Goal: Transaction & Acquisition: Purchase product/service

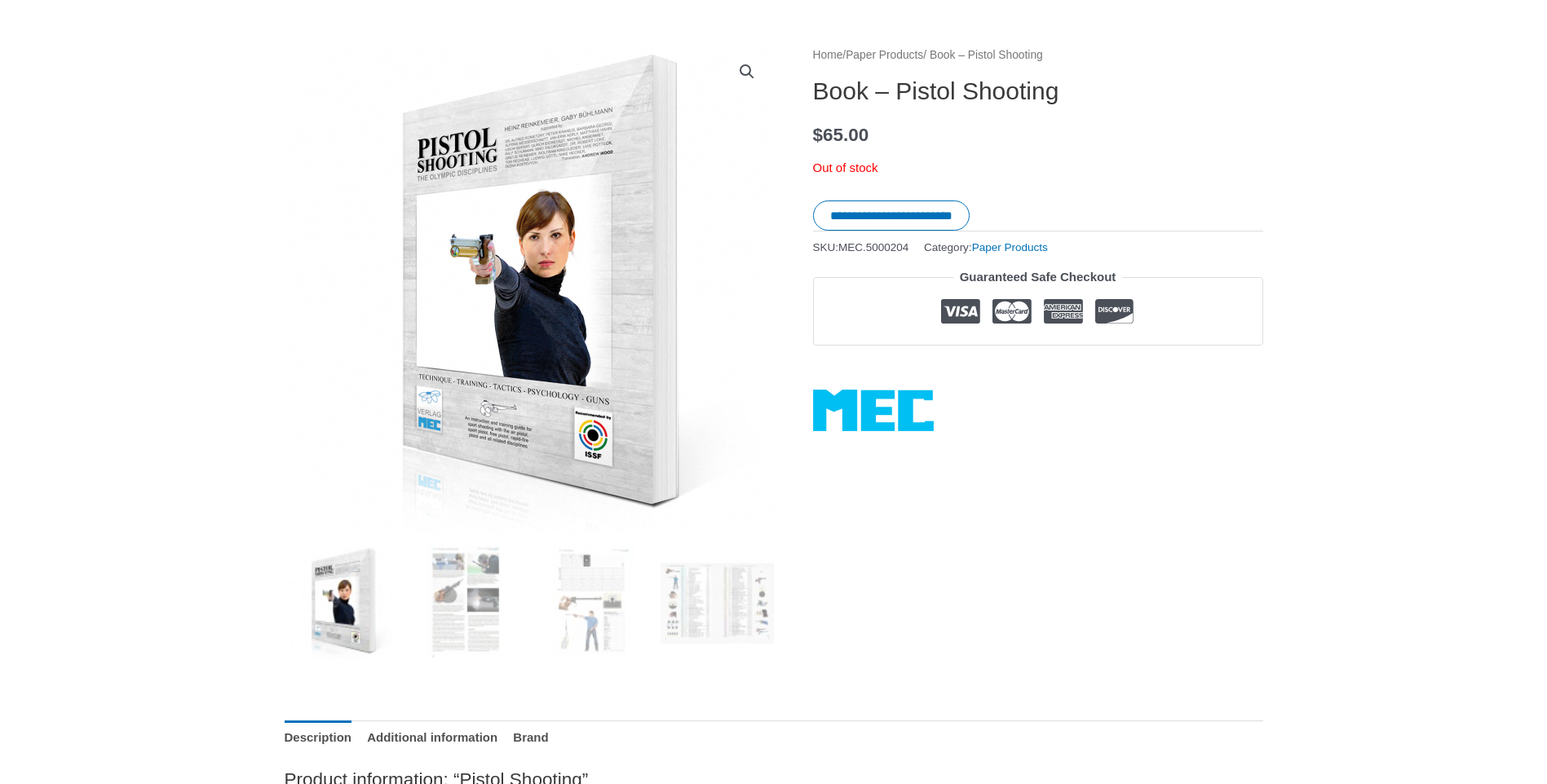
scroll to position [163, 0]
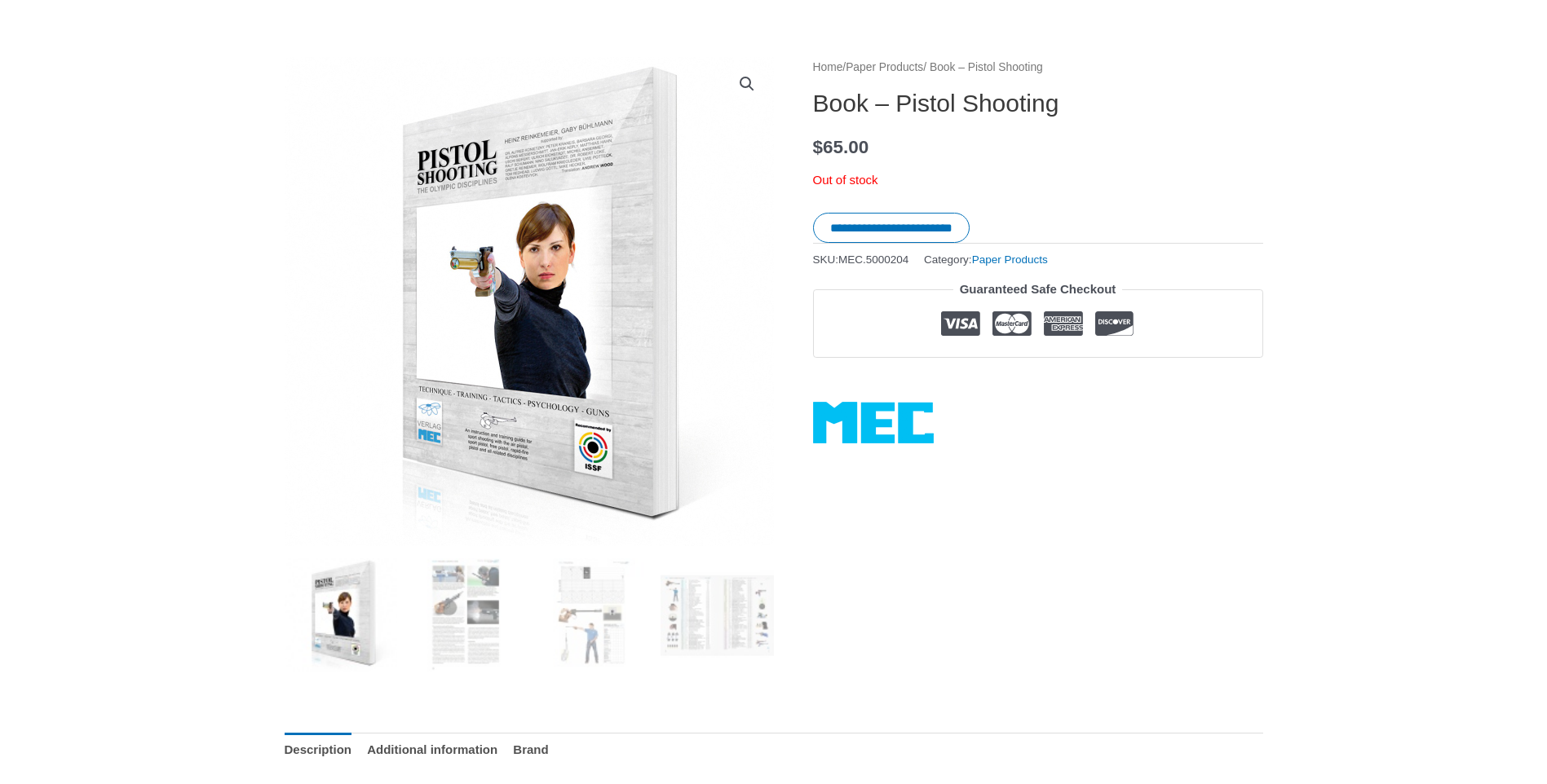
click at [548, 210] on img at bounding box center [504, 392] width 1060 height 1059
click at [457, 624] on img at bounding box center [465, 615] width 114 height 114
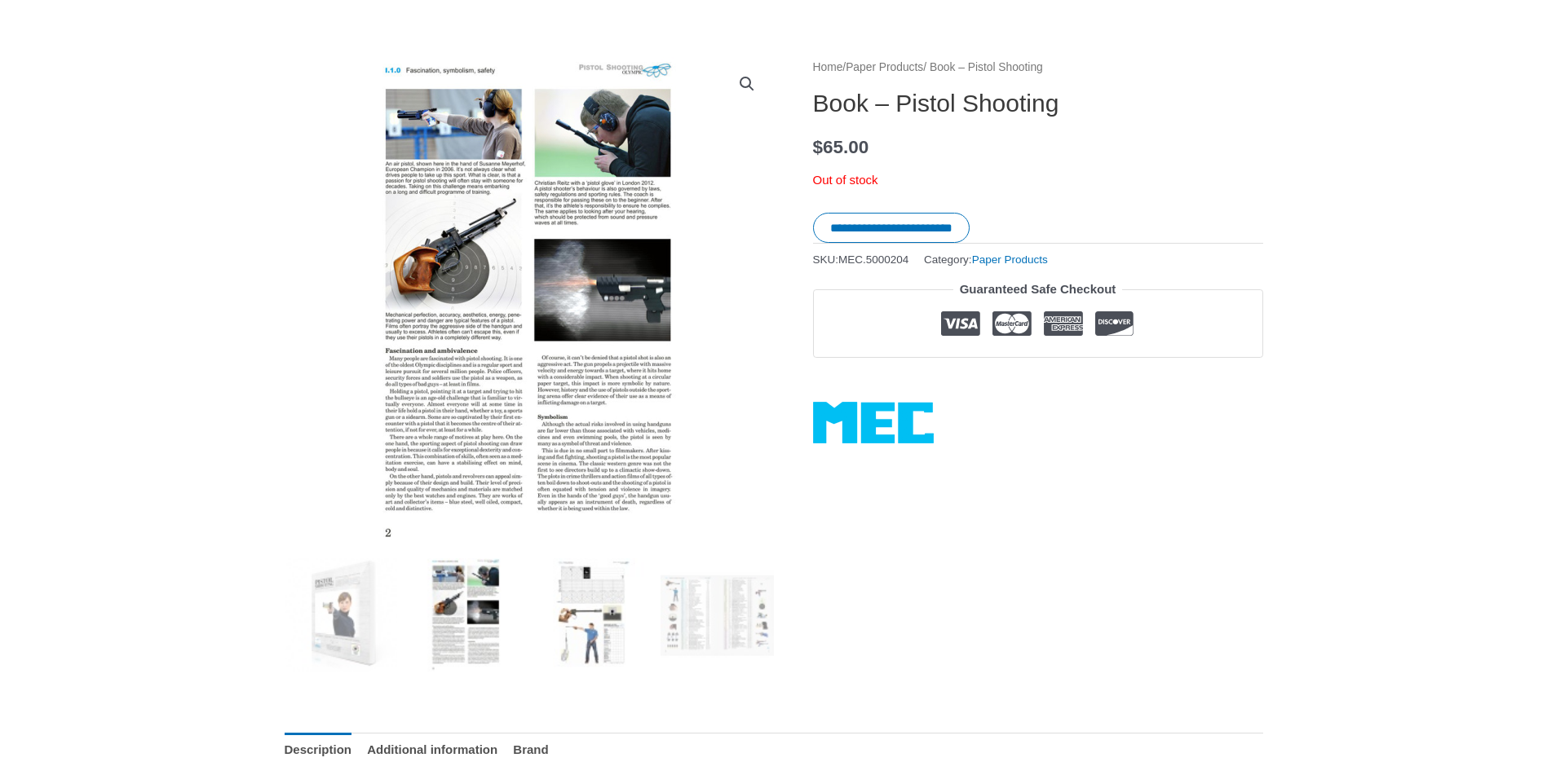
click at [586, 617] on img at bounding box center [591, 615] width 114 height 114
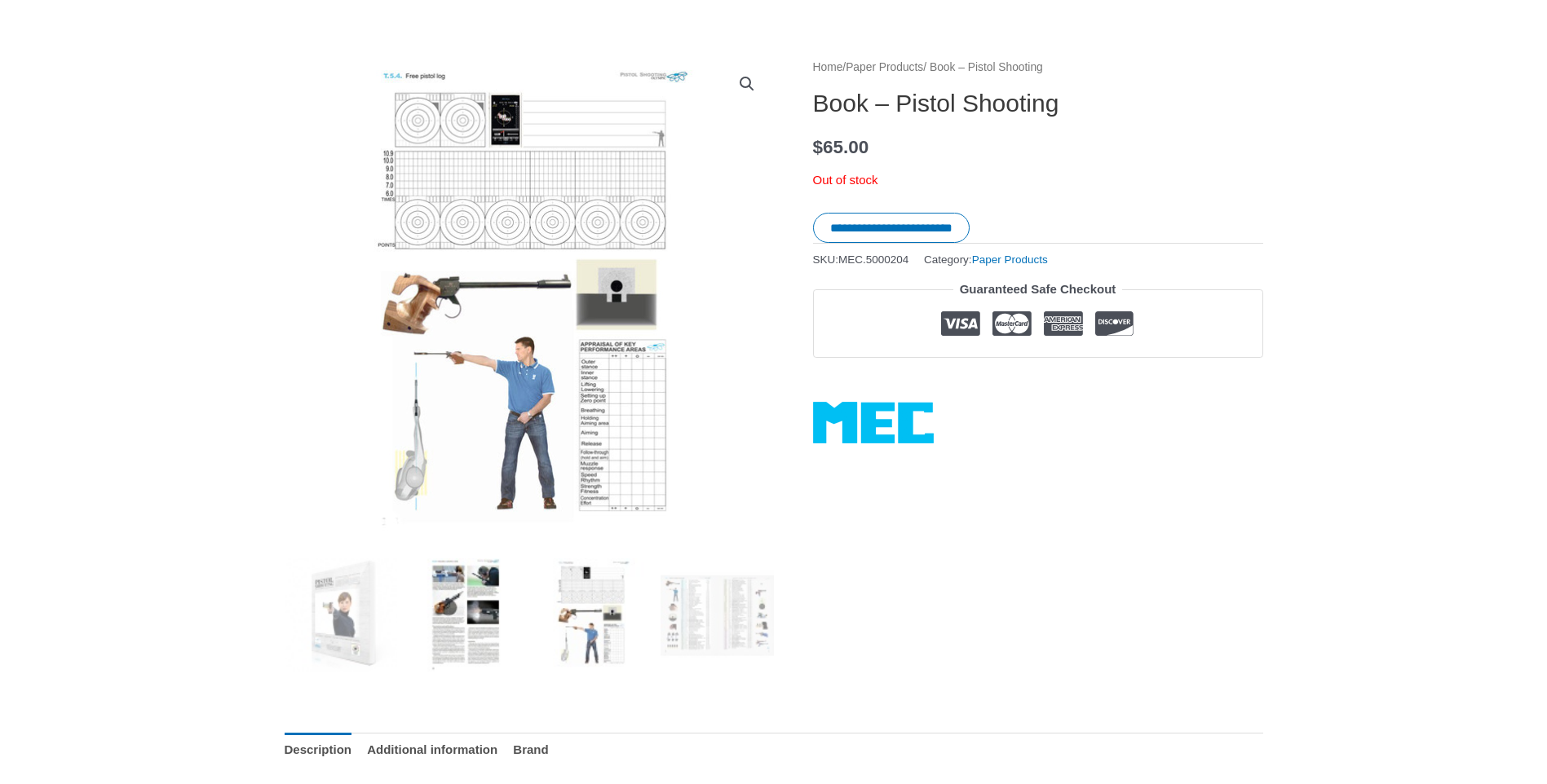
click at [440, 618] on img at bounding box center [465, 615] width 114 height 114
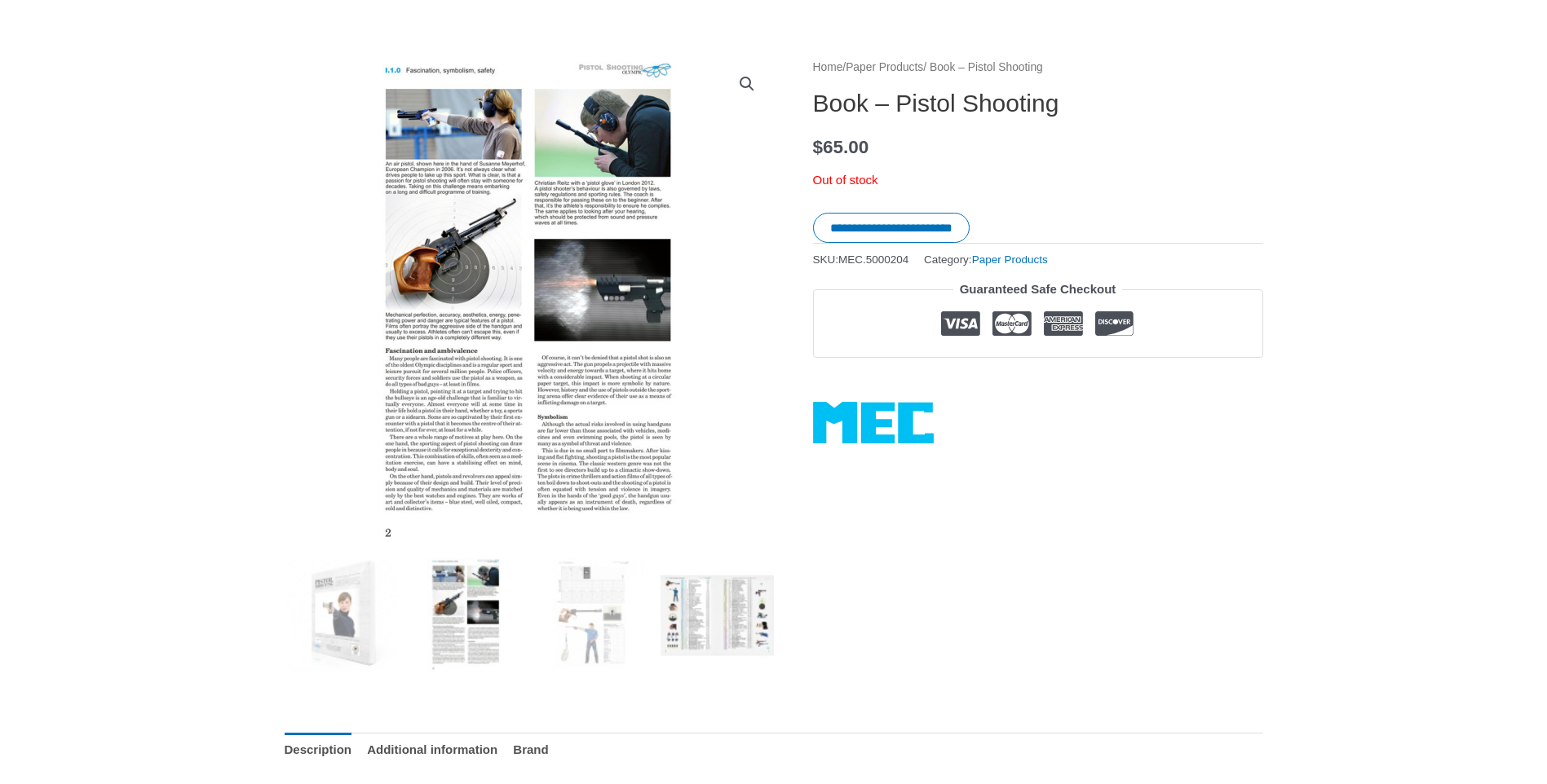
click at [706, 604] on img at bounding box center [717, 615] width 114 height 114
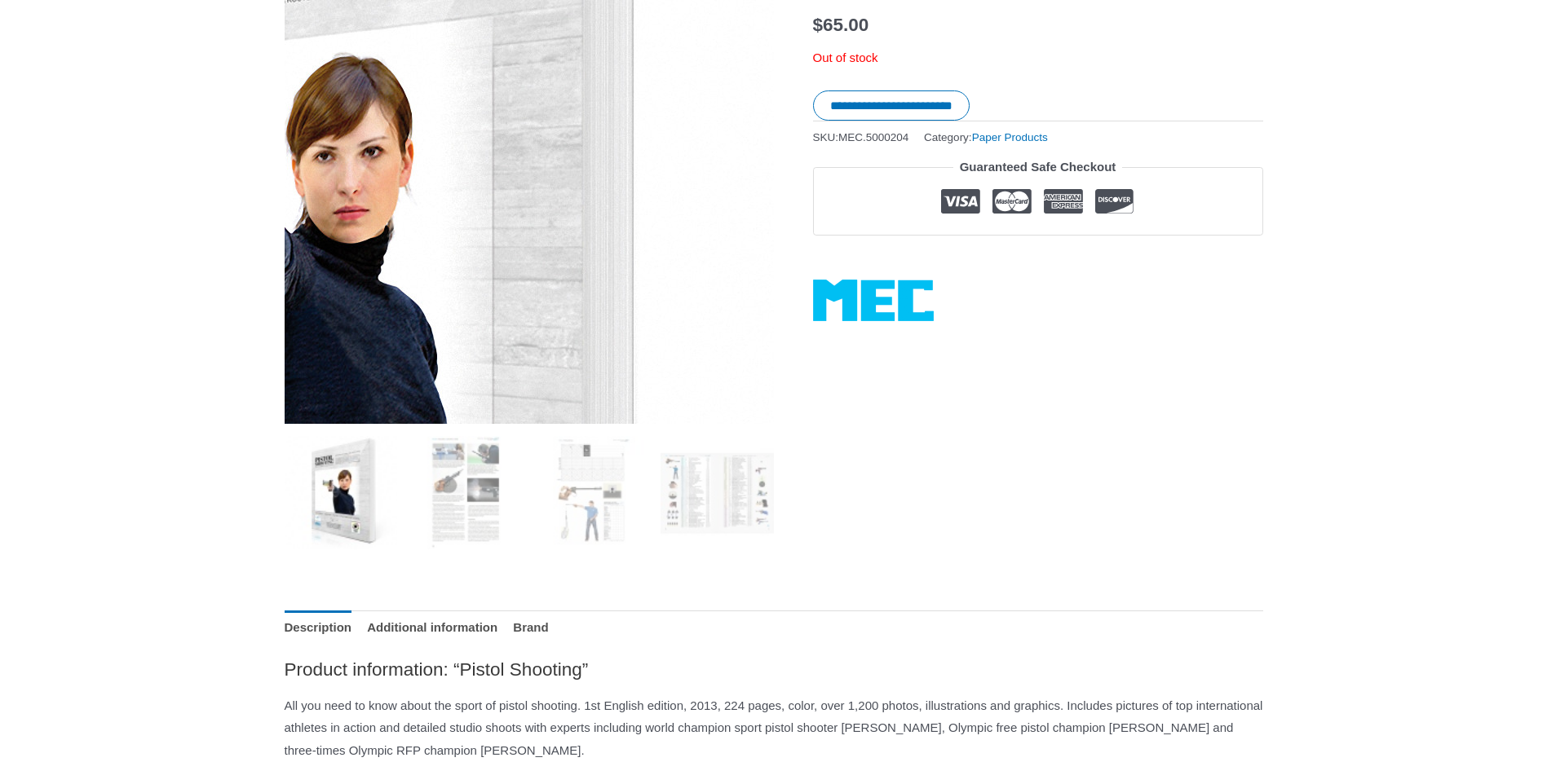
scroll to position [408, 0]
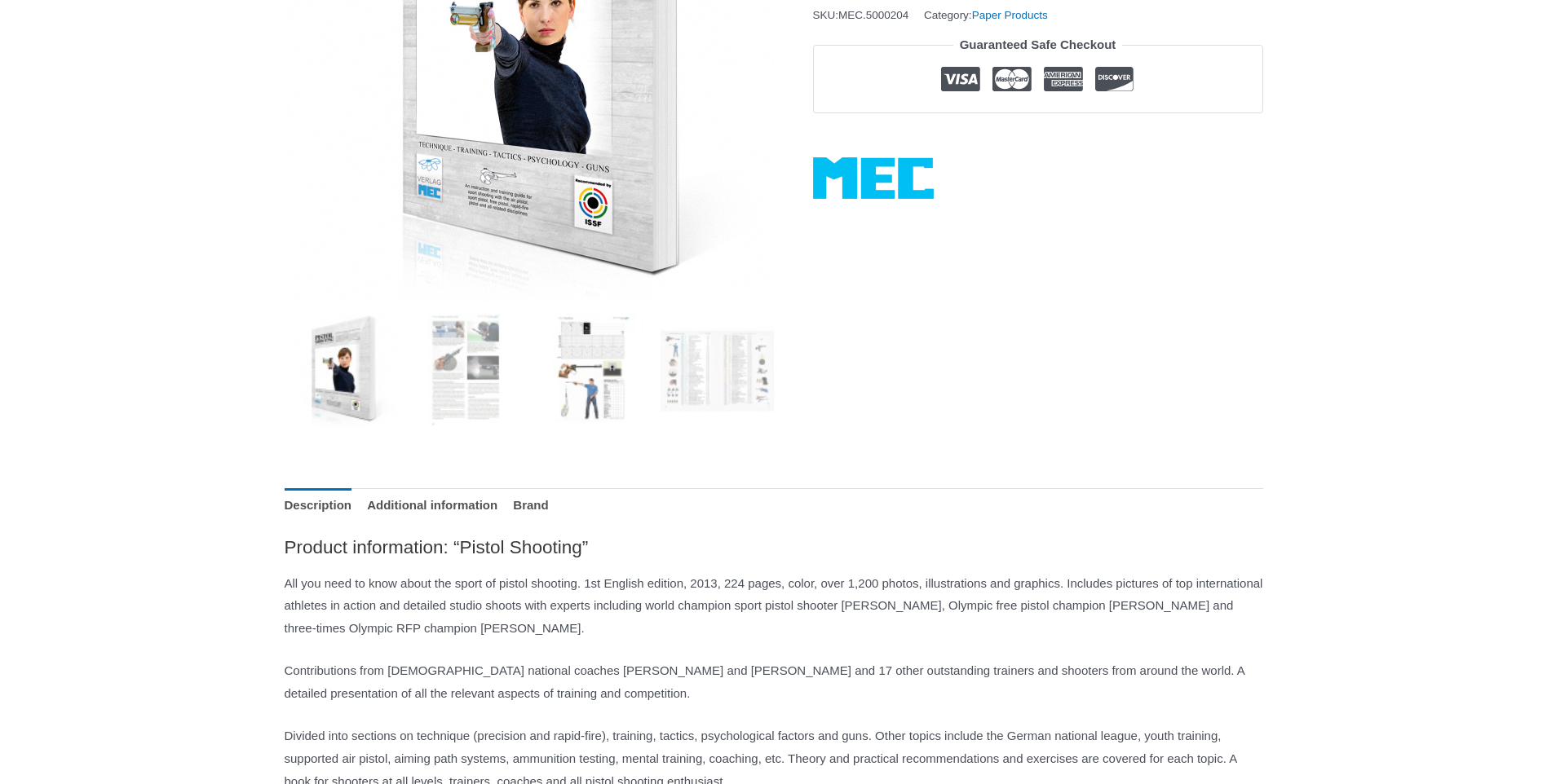
click at [609, 380] on img at bounding box center [591, 371] width 114 height 114
